Goal: Information Seeking & Learning: Learn about a topic

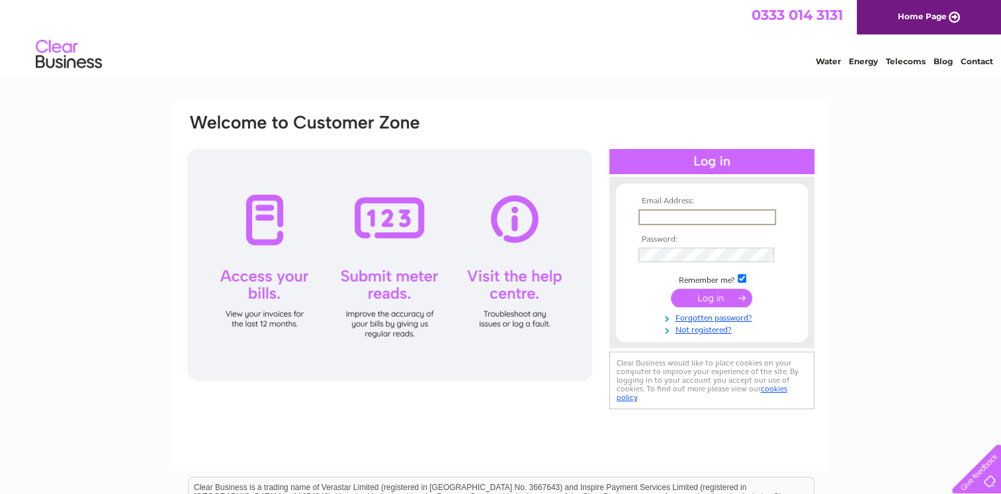
click at [683, 220] on input "text" at bounding box center [708, 217] width 138 height 16
type input "[EMAIL_ADDRESS][DOMAIN_NAME]"
click at [705, 295] on input "submit" at bounding box center [711, 296] width 81 height 19
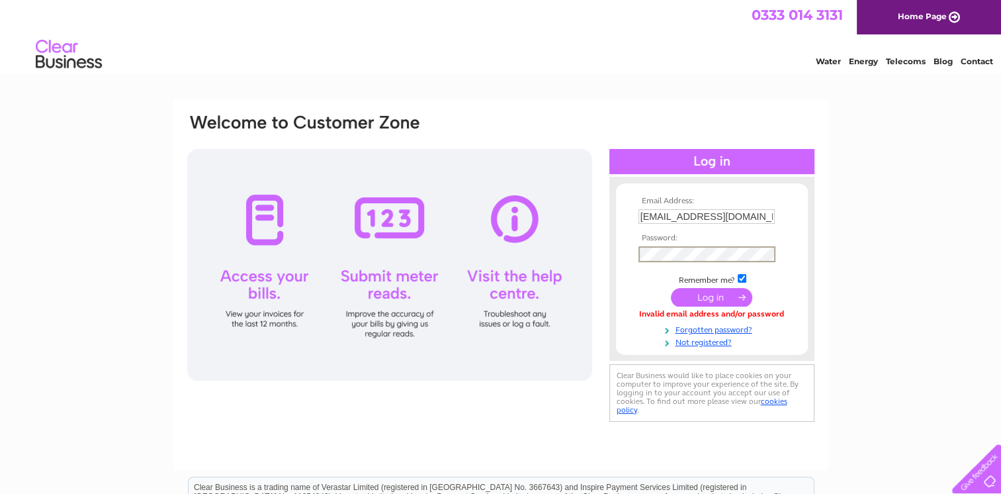
click at [707, 304] on input "submit" at bounding box center [711, 297] width 81 height 19
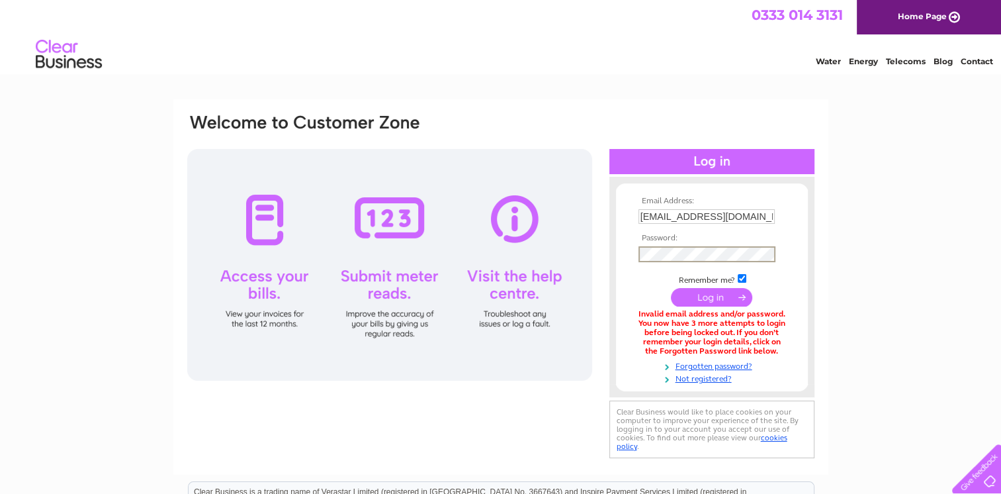
click at [702, 302] on input "submit" at bounding box center [711, 297] width 81 height 19
click at [708, 293] on input "submit" at bounding box center [711, 296] width 81 height 19
click at [700, 368] on link "Forgotten password?" at bounding box center [714, 364] width 150 height 13
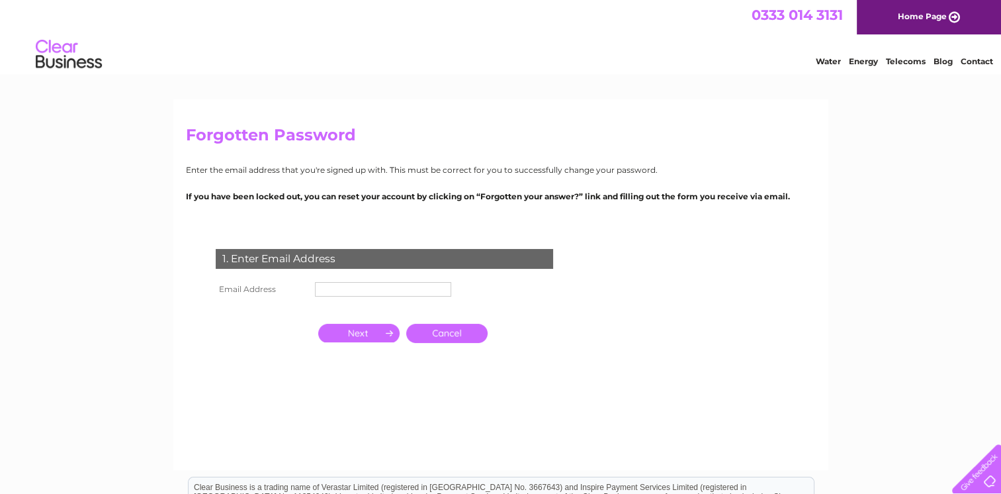
click at [374, 286] on input "text" at bounding box center [383, 289] width 136 height 15
type input "[EMAIL_ADDRESS][DOMAIN_NAME]"
click at [368, 332] on input "button" at bounding box center [358, 333] width 81 height 19
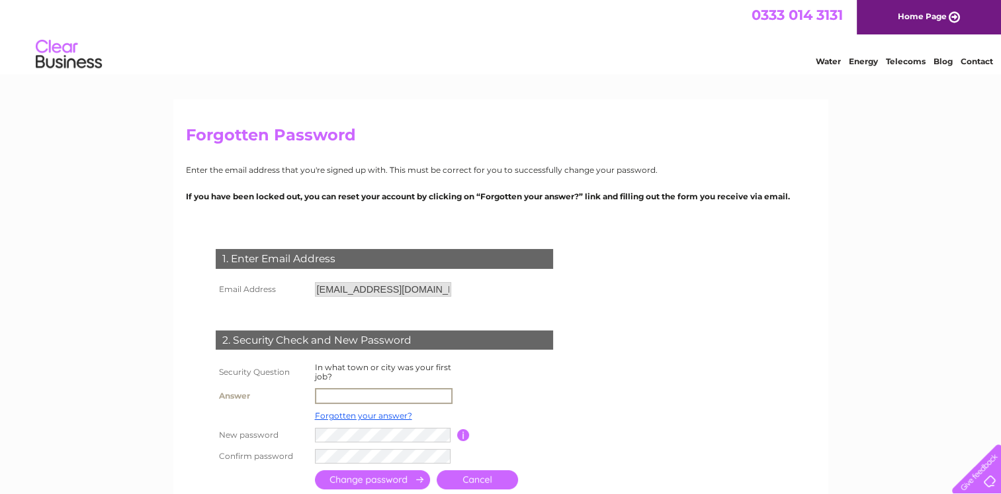
click at [347, 393] on input "text" at bounding box center [384, 396] width 138 height 16
type input "bradford"
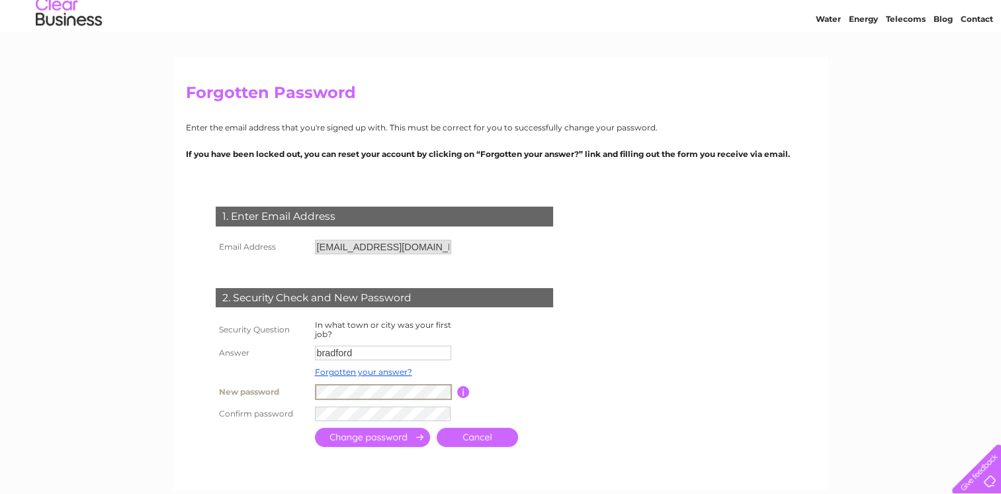
scroll to position [66, 0]
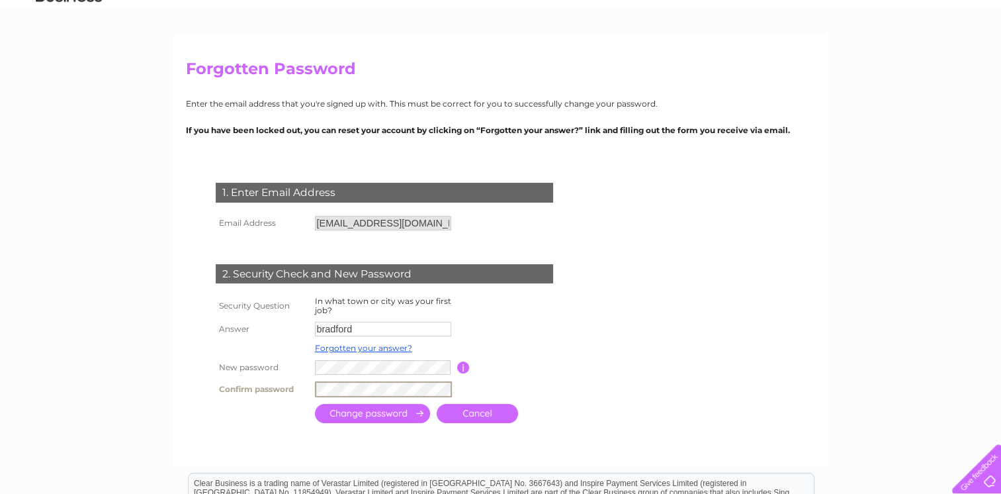
click at [361, 409] on input "submit" at bounding box center [372, 413] width 115 height 19
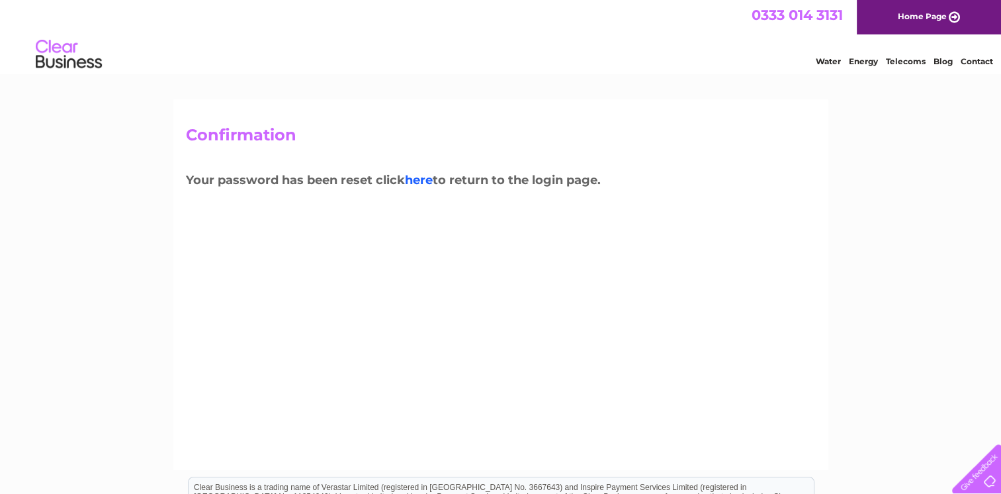
click at [420, 177] on link "here" at bounding box center [419, 180] width 28 height 15
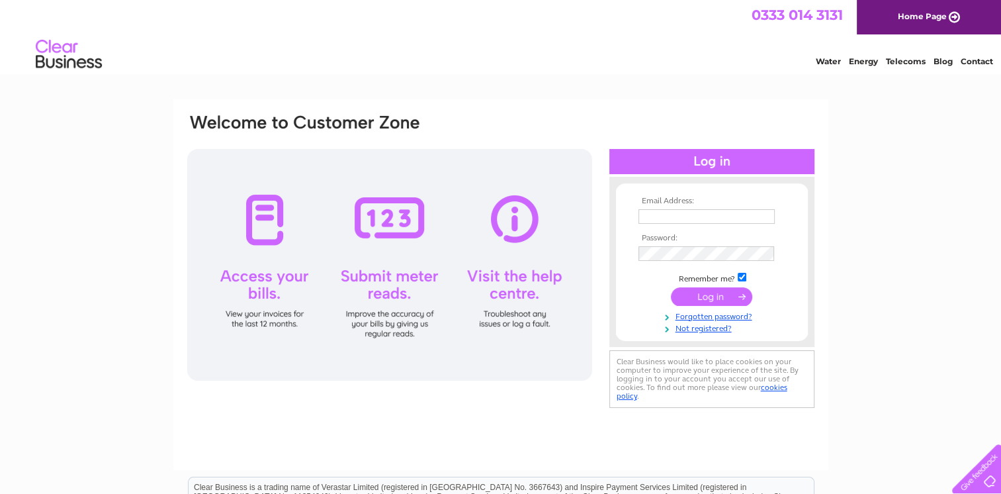
type input "[EMAIL_ADDRESS][DOMAIN_NAME]"
click at [688, 297] on input "submit" at bounding box center [711, 296] width 81 height 19
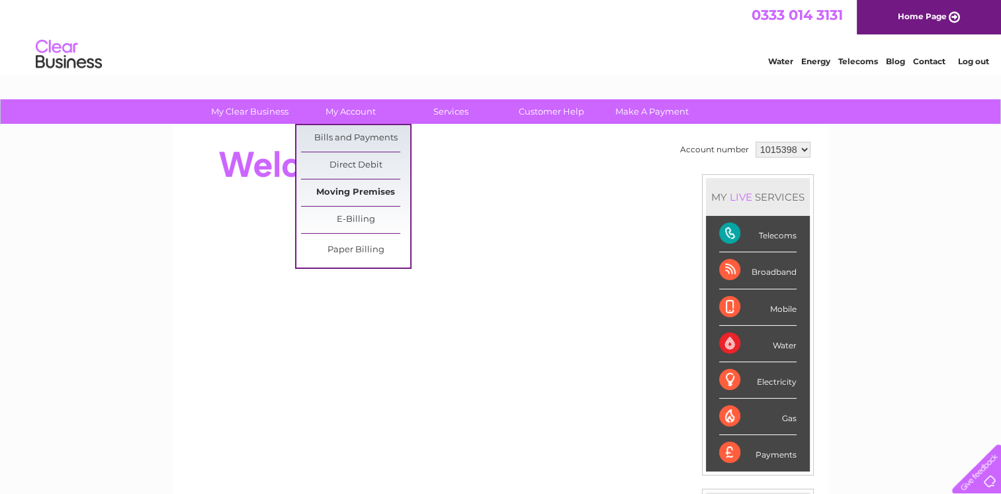
click at [347, 186] on link "Moving Premises" at bounding box center [355, 192] width 109 height 26
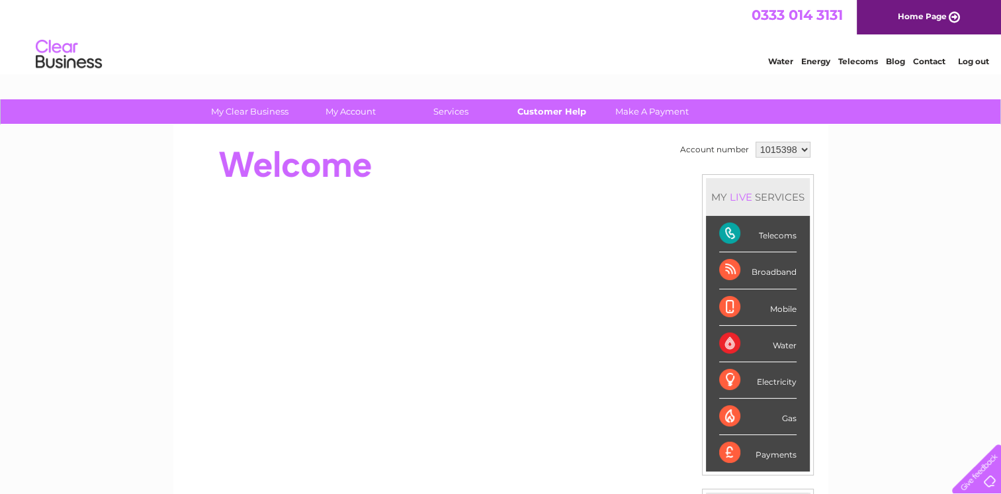
click at [558, 112] on link "Customer Help" at bounding box center [551, 111] width 109 height 24
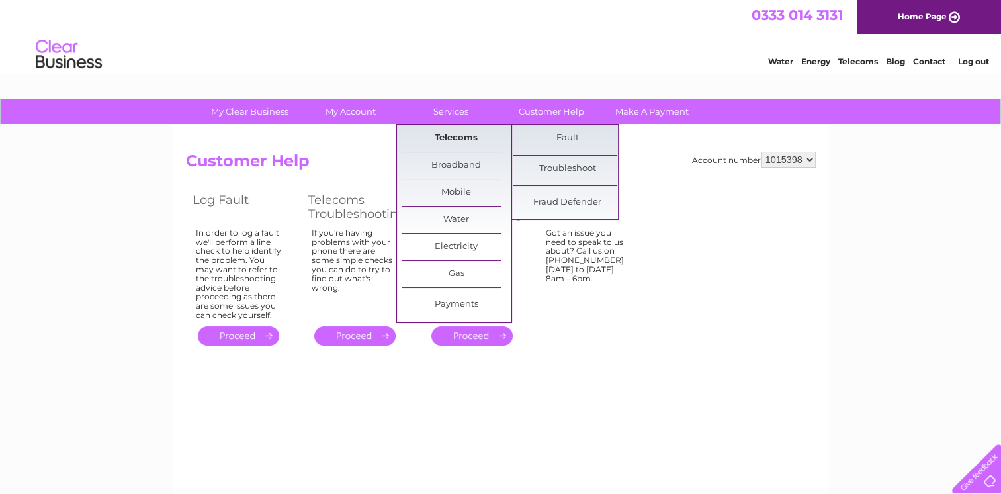
click at [447, 138] on link "Telecoms" at bounding box center [456, 138] width 109 height 26
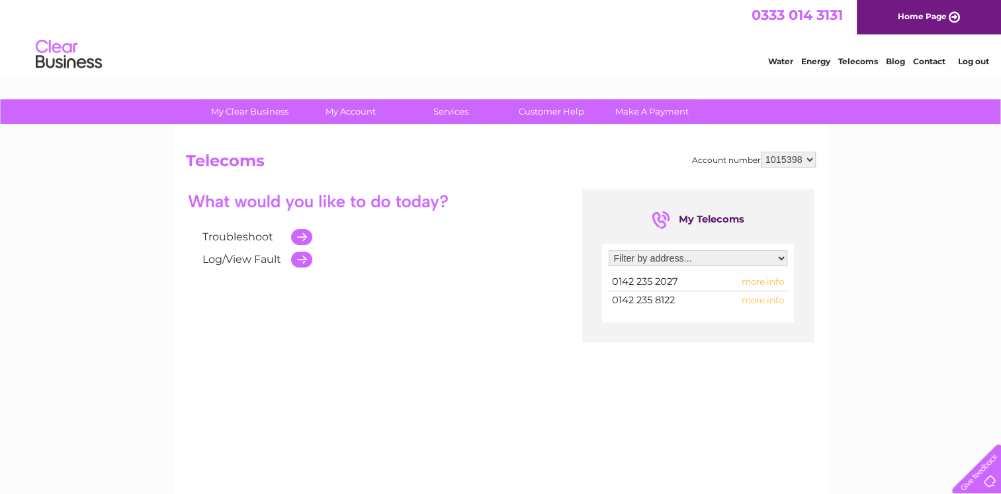
click at [766, 283] on span "more info" at bounding box center [763, 281] width 42 height 11
click at [766, 282] on span "more info" at bounding box center [763, 281] width 42 height 11
click at [757, 297] on span "more info" at bounding box center [763, 300] width 42 height 11
click at [757, 300] on span "more info" at bounding box center [763, 300] width 42 height 11
click at [768, 262] on select "Filter by address... Works, Exmoor Street, Halifax, HX1 3QP" at bounding box center [698, 258] width 179 height 16
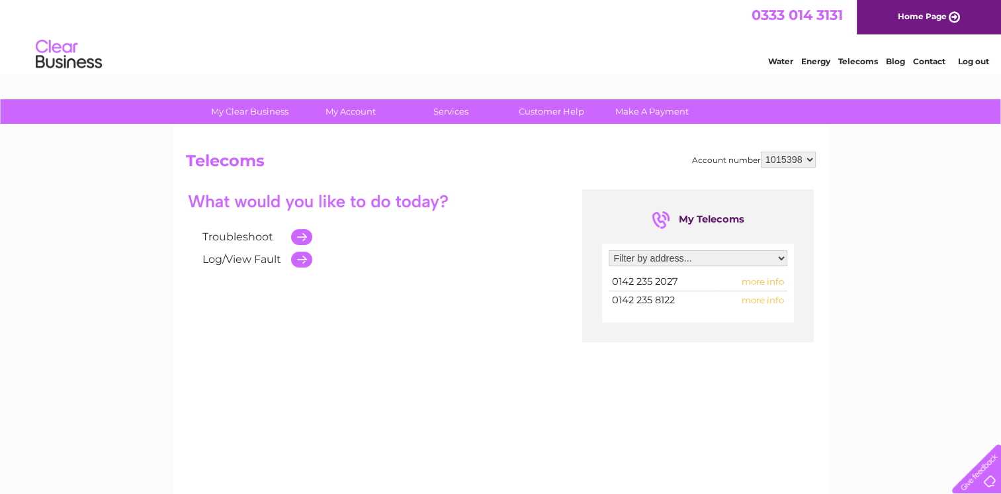
select select "1748626"
click at [609, 250] on select "Filter by address... Works, Exmoor Street, Halifax, HX1 3QP" at bounding box center [698, 258] width 179 height 16
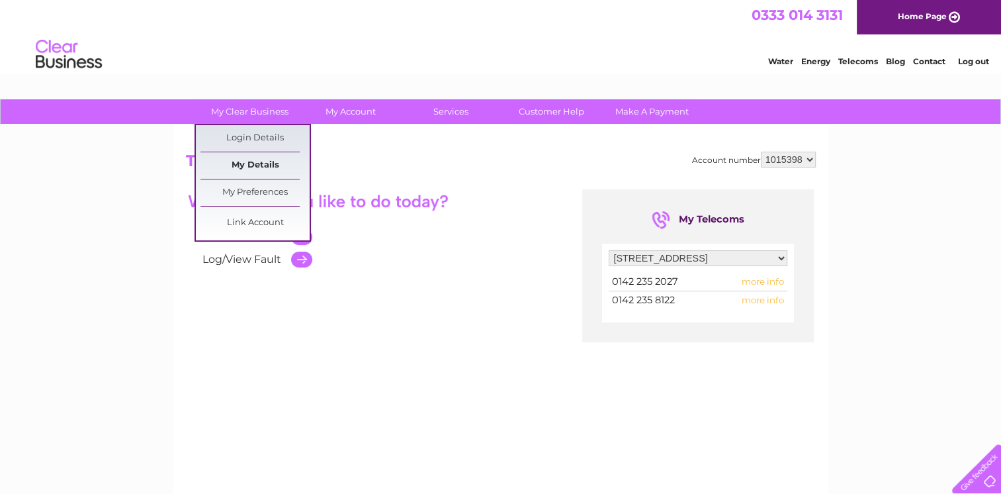
click at [253, 171] on link "My Details" at bounding box center [255, 165] width 109 height 26
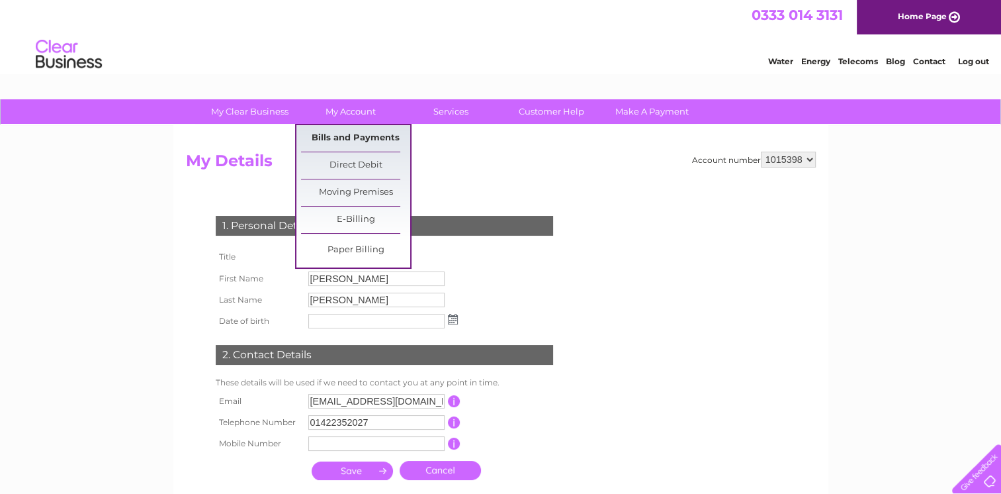
click at [352, 138] on link "Bills and Payments" at bounding box center [355, 138] width 109 height 26
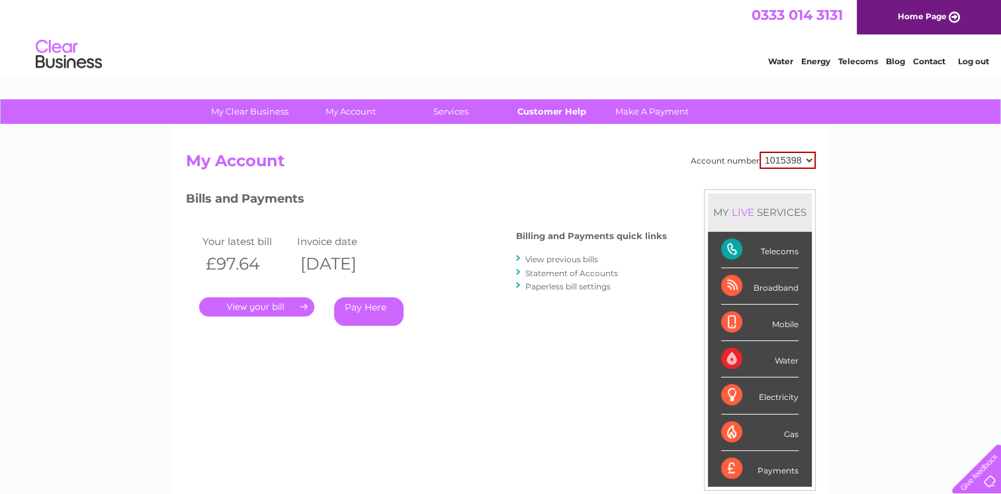
click at [567, 118] on link "Customer Help" at bounding box center [551, 111] width 109 height 24
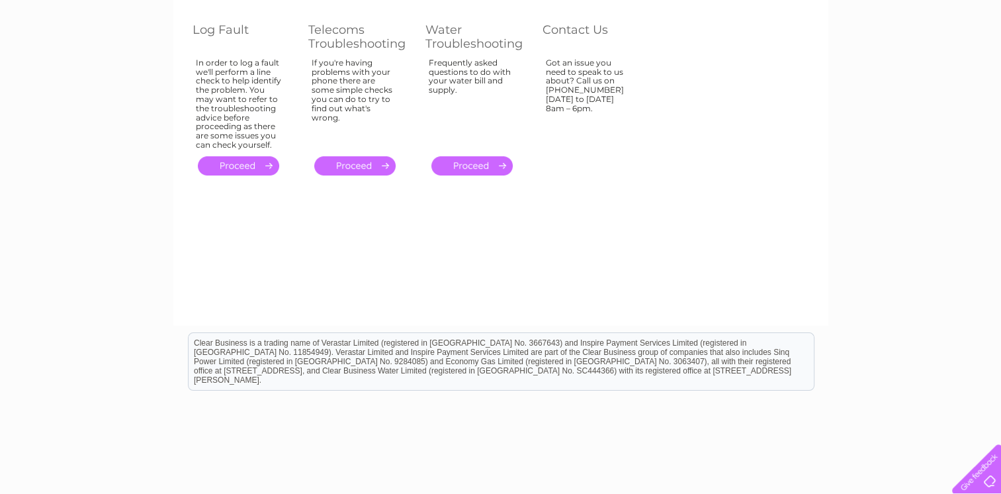
scroll to position [171, 0]
click at [983, 475] on div at bounding box center [974, 466] width 54 height 54
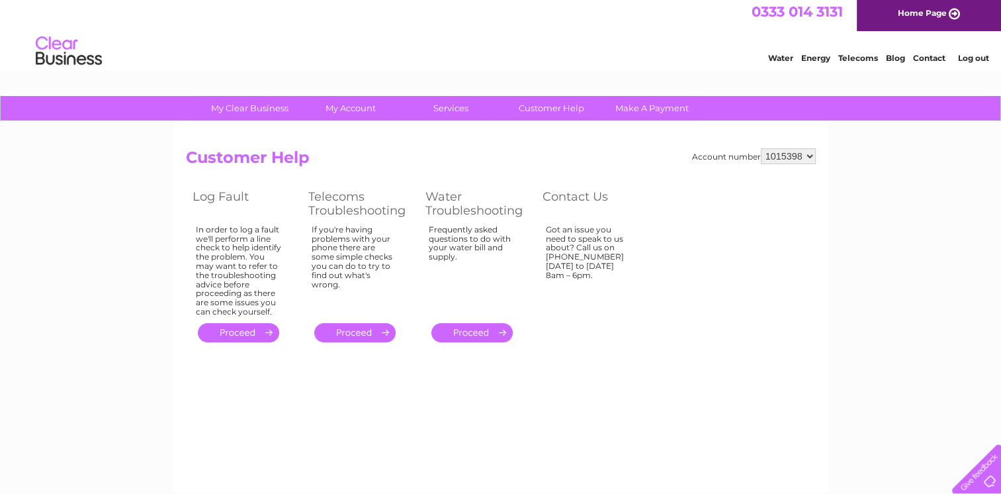
scroll to position [0, 0]
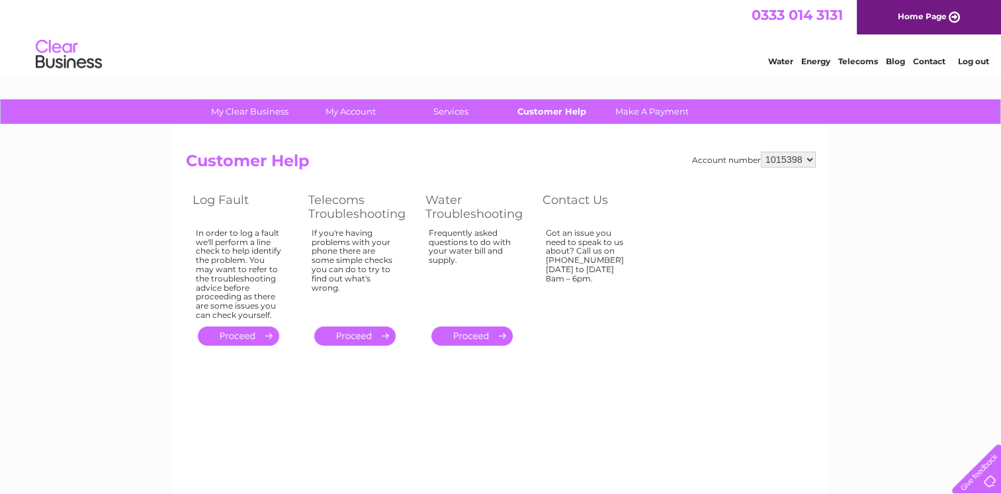
click at [549, 111] on link "Customer Help" at bounding box center [551, 111] width 109 height 24
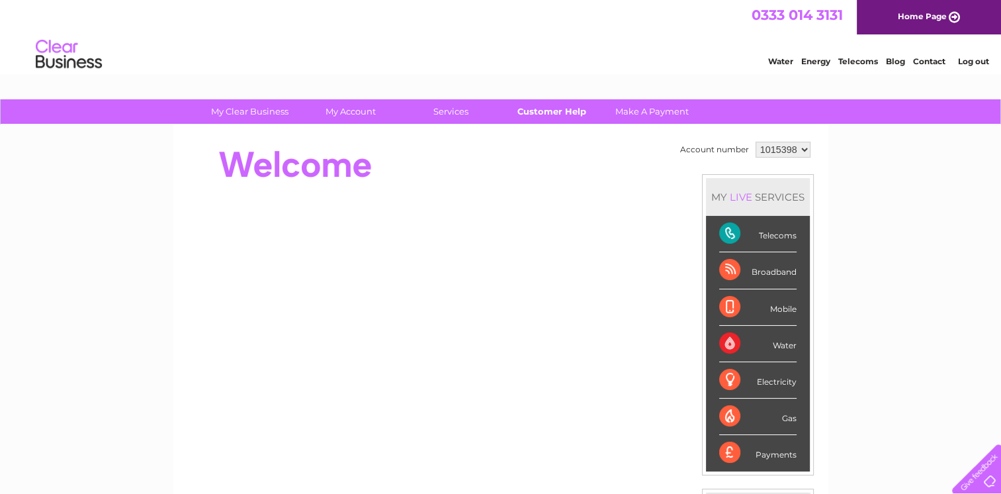
click at [537, 113] on link "Customer Help" at bounding box center [551, 111] width 109 height 24
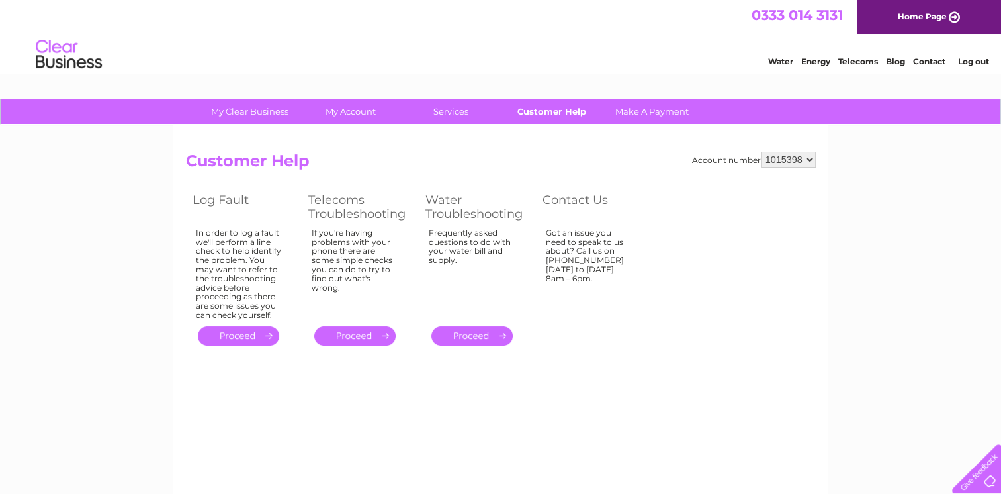
click at [552, 114] on link "Customer Help" at bounding box center [551, 111] width 109 height 24
click at [550, 113] on link "Customer Help" at bounding box center [551, 111] width 109 height 24
